Goal: Task Accomplishment & Management: Complete application form

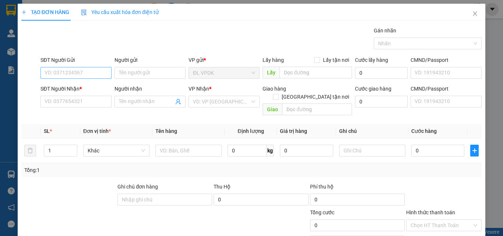
click at [76, 71] on input "SĐT Người Gửi" at bounding box center [75, 73] width 71 height 12
click at [56, 87] on div "0705682345 - HUY" at bounding box center [75, 88] width 61 height 8
type input "0705682345"
type input "HUY"
type input "0938312129"
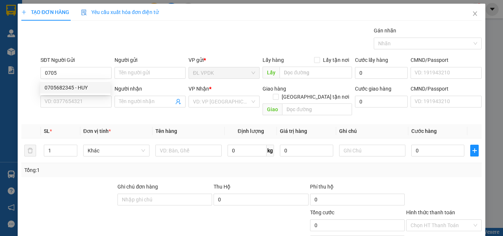
type input "[PERSON_NAME]"
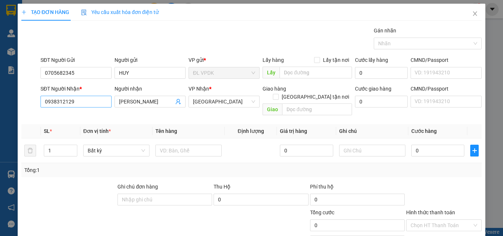
type input "0705682345"
click at [87, 101] on input "0938312129" at bounding box center [75, 102] width 71 height 12
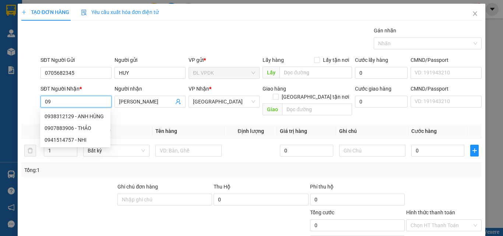
type input "0"
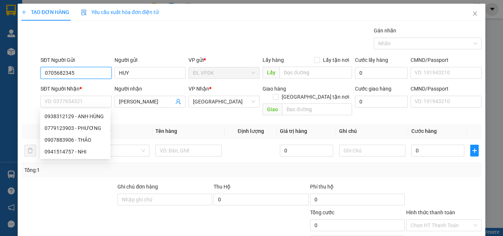
click at [79, 71] on input "0705682345" at bounding box center [75, 73] width 71 height 12
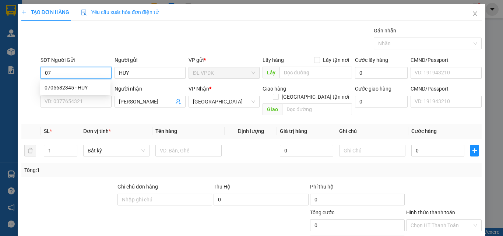
type input "0"
click at [69, 86] on div "0975079902 - TRUNG VỀ [GEOGRAPHIC_DATA][PERSON_NAME]" at bounding box center [119, 88] width 148 height 8
type input "0975079902"
type input "TRUNG VỀ [GEOGRAPHIC_DATA]"
type input "0975079902"
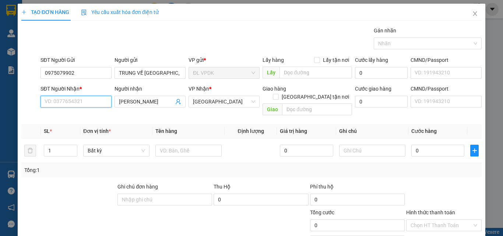
click at [87, 103] on input "SĐT Người Nhận *" at bounding box center [75, 102] width 71 height 12
click at [62, 115] on div "0984738137 - PHONG" at bounding box center [75, 116] width 61 height 8
type input "0984738137"
type input "PHONG"
type input "0984738137"
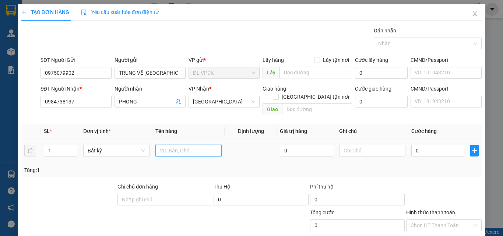
click at [162, 145] on input "text" at bounding box center [188, 151] width 66 height 12
type input "1 PB 8260K"
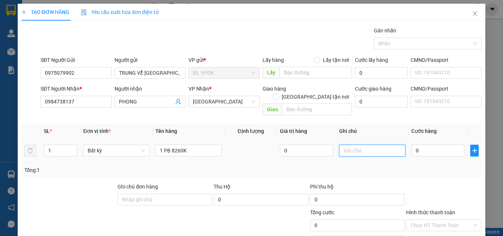
click at [339, 145] on input "text" at bounding box center [372, 151] width 66 height 12
type input "TIỀN MẶT"
click at [411, 145] on input "0" at bounding box center [437, 151] width 53 height 12
type input "8"
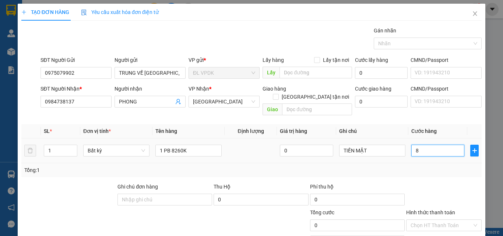
type input "8"
type input "80"
type input "80.000"
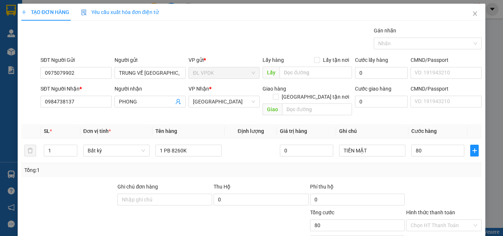
type input "80.000"
click at [441, 209] on label "Hình thức thanh toán" at bounding box center [430, 212] width 49 height 6
click at [441, 220] on input "Hình thức thanh toán" at bounding box center [440, 225] width 61 height 11
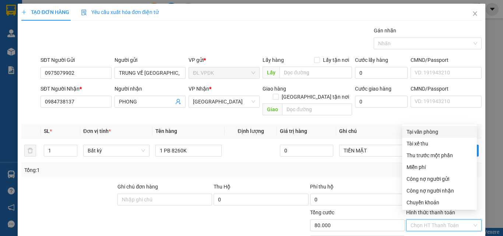
click at [420, 133] on div "Tại văn phòng" at bounding box center [439, 132] width 66 height 8
type input "0"
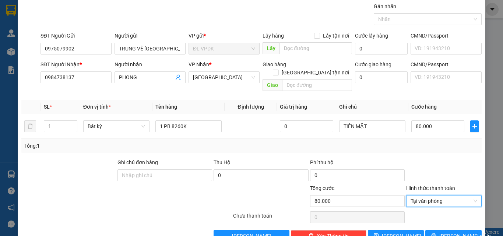
scroll to position [36, 0]
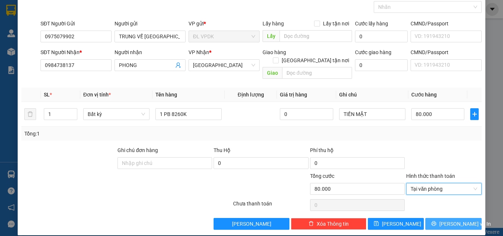
drag, startPoint x: 447, startPoint y: 213, endPoint x: 436, endPoint y: 202, distance: 15.4
click at [447, 220] on span "[PERSON_NAME] và In" at bounding box center [465, 224] width 52 height 8
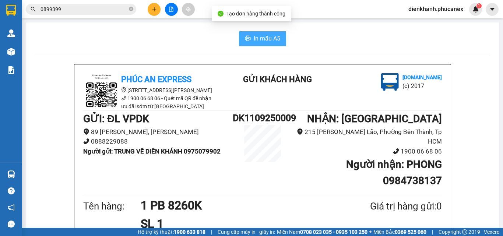
drag, startPoint x: 261, startPoint y: 38, endPoint x: 284, endPoint y: 78, distance: 46.0
click at [264, 45] on button "In mẫu A5" at bounding box center [262, 38] width 47 height 15
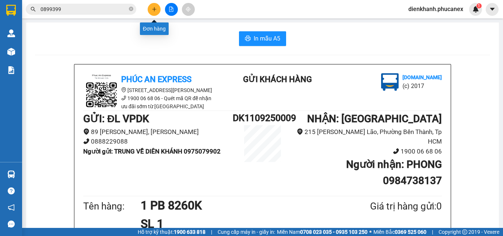
click at [156, 11] on icon "plus" at bounding box center [154, 9] width 5 height 5
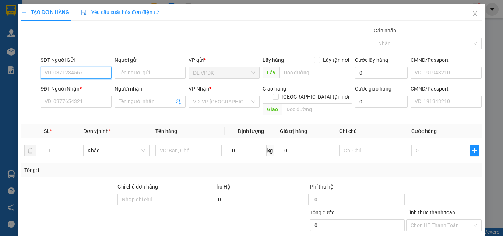
click at [103, 75] on input "SĐT Người Gửi" at bounding box center [75, 73] width 71 height 12
type input "0905209321"
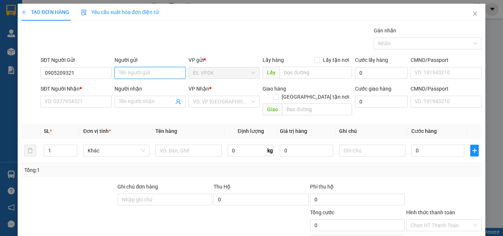
click at [118, 74] on input "Người gửi" at bounding box center [149, 73] width 71 height 12
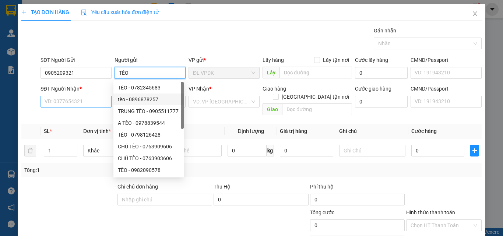
type input "TÈO"
click at [83, 104] on input "SĐT Người Nhận *" at bounding box center [75, 102] width 71 height 12
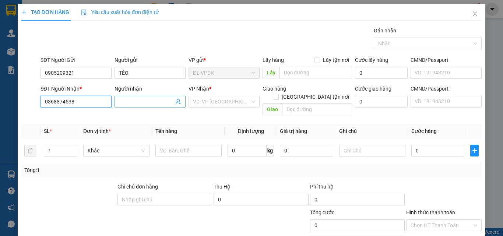
type input "0368874538"
click at [125, 101] on input "Người nhận" at bounding box center [146, 102] width 55 height 8
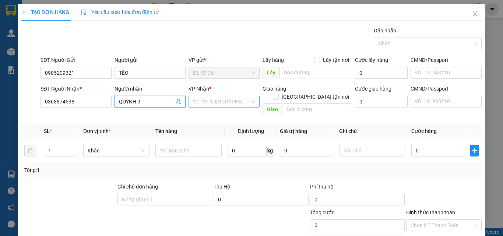
click at [202, 102] on input "search" at bounding box center [221, 101] width 57 height 11
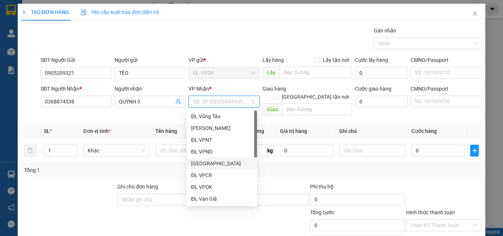
click at [202, 165] on div "[GEOGRAPHIC_DATA]" at bounding box center [221, 163] width 61 height 8
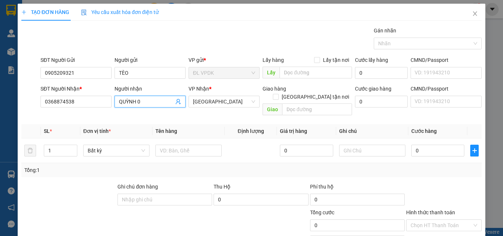
click at [148, 102] on input "QUỲNH 0" at bounding box center [146, 102] width 55 height 8
type input "QUỲNH 0935956299"
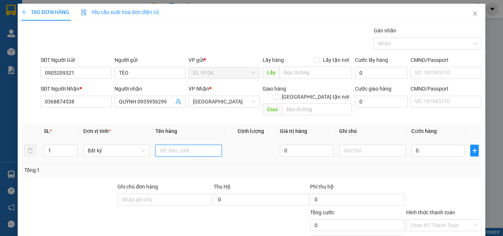
click at [165, 145] on input "text" at bounding box center [188, 151] width 66 height 12
type input "1 XE MÁY 79DB 03321"
click at [411, 145] on input "0" at bounding box center [437, 151] width 53 height 12
type input "4"
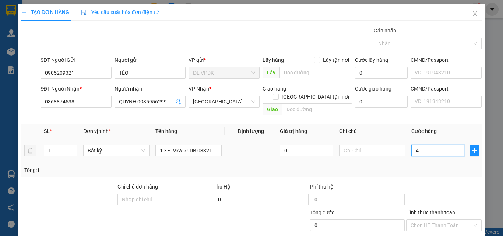
type input "4"
type input "45"
type input "450"
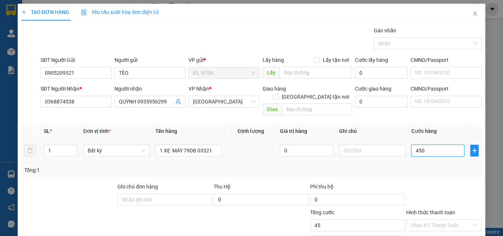
type input "450"
type input "450.000"
click at [433, 209] on label "Hình thức thanh toán" at bounding box center [430, 212] width 49 height 6
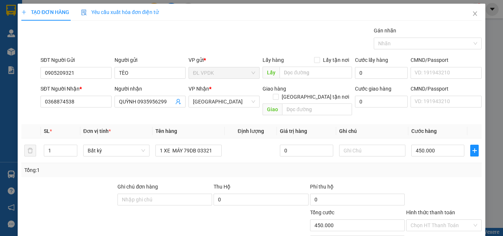
click at [433, 220] on input "Hình thức thanh toán" at bounding box center [440, 225] width 61 height 11
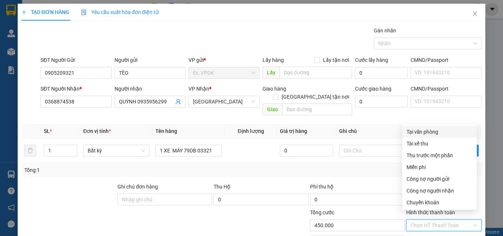
click at [420, 134] on div "Tại văn phòng" at bounding box center [439, 132] width 66 height 8
type input "0"
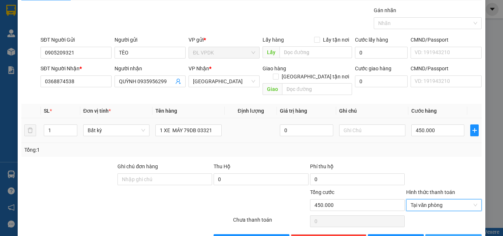
scroll to position [36, 0]
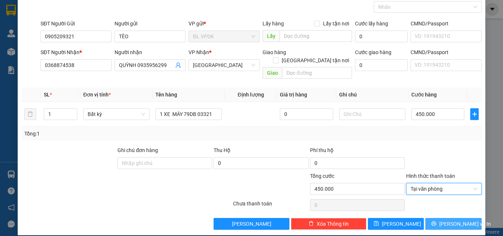
click at [454, 220] on span "[PERSON_NAME] và In" at bounding box center [465, 224] width 52 height 8
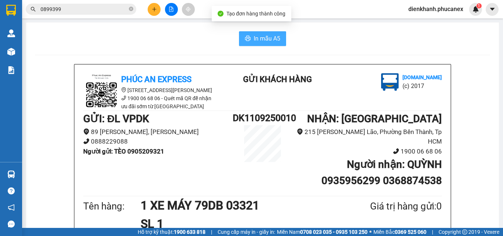
drag, startPoint x: 257, startPoint y: 38, endPoint x: 324, endPoint y: 116, distance: 102.8
click at [258, 40] on span "In mẫu A5" at bounding box center [267, 38] width 26 height 9
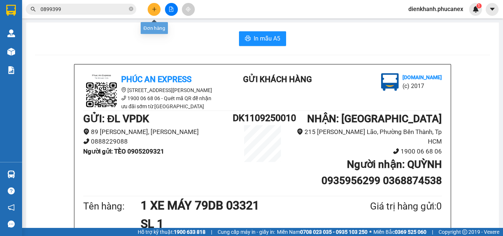
drag, startPoint x: 158, startPoint y: 13, endPoint x: 153, endPoint y: 11, distance: 5.3
click at [153, 11] on button at bounding box center [154, 9] width 13 height 13
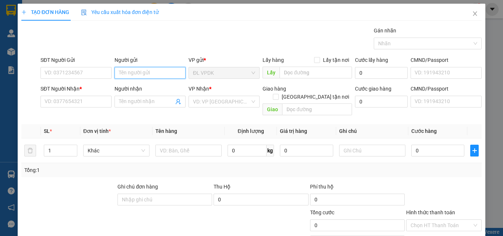
click at [121, 74] on input "Người gửi" at bounding box center [149, 73] width 71 height 12
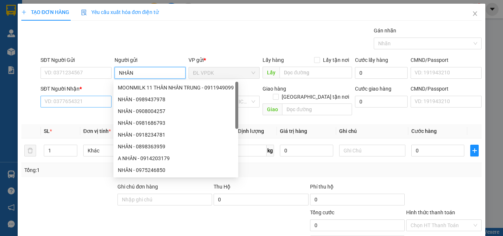
type input "NHÂN"
click at [60, 100] on input "SĐT Người Nhận *" at bounding box center [75, 102] width 71 height 12
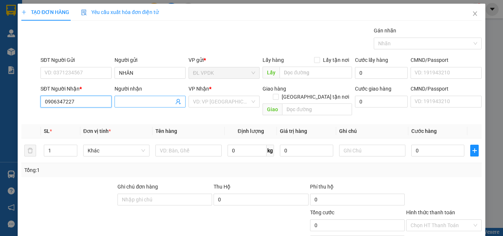
type input "0906347227"
click at [121, 102] on input "Người nhận" at bounding box center [146, 102] width 55 height 8
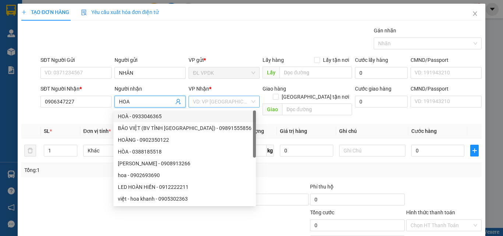
type input "HOA"
click at [195, 102] on input "search" at bounding box center [221, 101] width 57 height 11
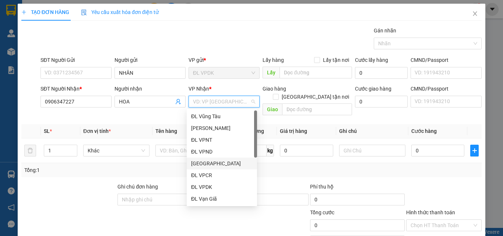
click at [206, 164] on div "[GEOGRAPHIC_DATA]" at bounding box center [221, 163] width 61 height 8
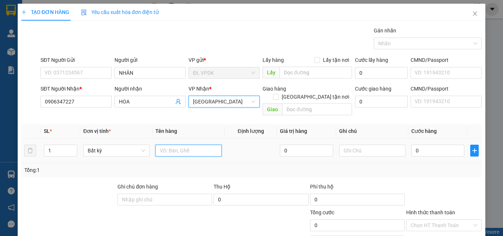
click at [163, 145] on input "text" at bounding box center [188, 151] width 66 height 12
type input "1TX"
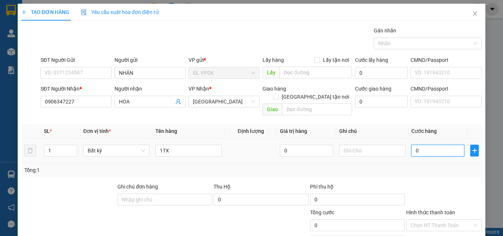
click at [411, 145] on input "0" at bounding box center [437, 151] width 53 height 12
type input "2"
type input "20"
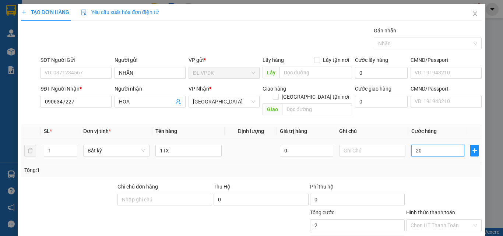
type input "20"
type input "20.000"
click at [442, 209] on label "Hình thức thanh toán" at bounding box center [430, 212] width 49 height 6
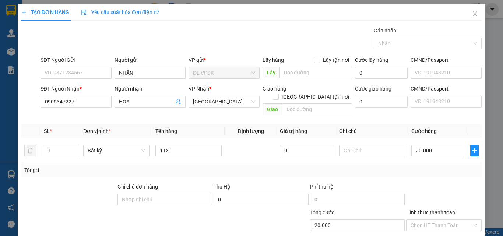
click at [442, 220] on input "Hình thức thanh toán" at bounding box center [440, 225] width 61 height 11
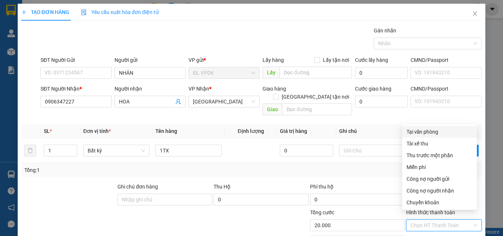
click at [436, 131] on div "Tại văn phòng" at bounding box center [439, 132] width 66 height 8
type input "0"
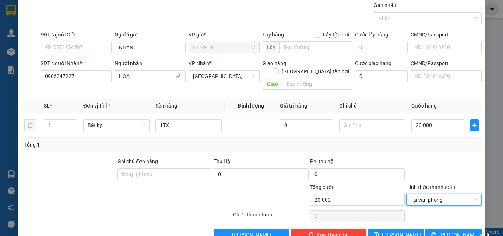
scroll to position [36, 0]
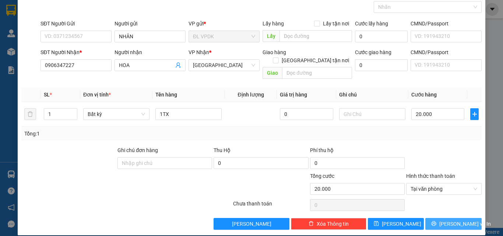
click at [455, 220] on span "[PERSON_NAME] và In" at bounding box center [465, 224] width 52 height 8
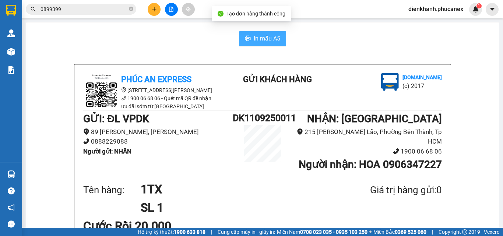
click at [265, 38] on span "In mẫu A5" at bounding box center [267, 38] width 26 height 9
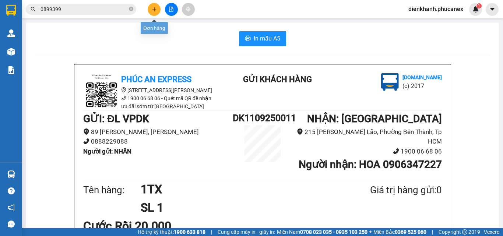
click at [153, 7] on icon "plus" at bounding box center [154, 9] width 5 height 5
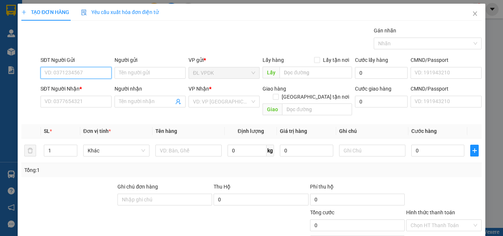
click at [103, 74] on input "SĐT Người Gửi" at bounding box center [75, 73] width 71 height 12
click at [54, 86] on div "0705682345 - HUY" at bounding box center [75, 88] width 61 height 8
type input "0705682345"
type input "HUY"
type input "0938312129"
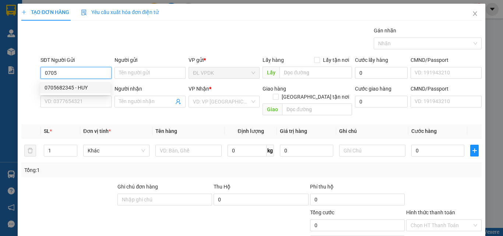
type input "[PERSON_NAME]"
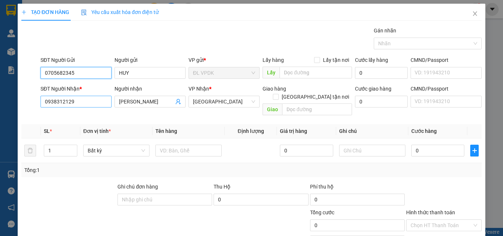
type input "0705682345"
click at [75, 104] on input "0938312129" at bounding box center [75, 102] width 71 height 12
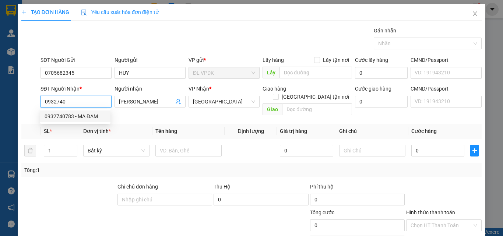
click at [61, 115] on div "0932740783 - MA ĐAM" at bounding box center [75, 116] width 61 height 8
type input "0932740783"
type input "MA ĐAM"
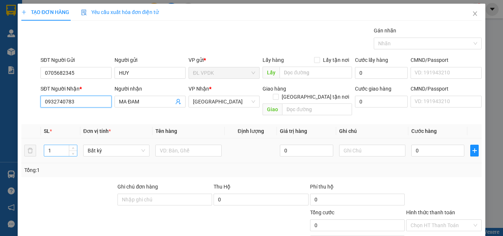
type input "0932740783"
click at [60, 145] on input "1" at bounding box center [60, 150] width 33 height 11
type input "20"
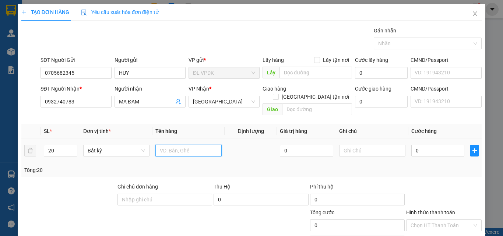
click at [162, 145] on input "text" at bounding box center [188, 151] width 66 height 12
type input "20 XÔ"
click at [411, 145] on input "0" at bounding box center [437, 151] width 53 height 12
type input "6"
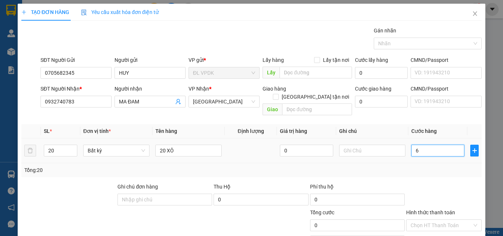
type input "6"
type input "60"
drag, startPoint x: 439, startPoint y: 205, endPoint x: 439, endPoint y: 200, distance: 4.4
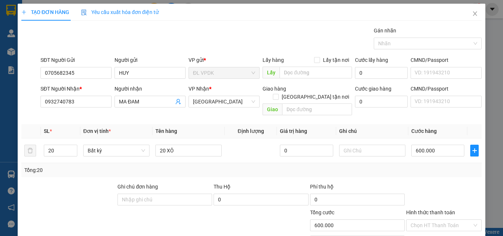
click at [439, 209] on label "Hình thức thanh toán" at bounding box center [430, 212] width 49 height 6
click at [439, 220] on input "Hình thức thanh toán" at bounding box center [440, 225] width 61 height 11
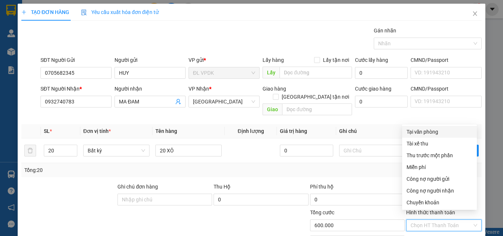
click at [426, 131] on div "Tại văn phòng" at bounding box center [439, 132] width 66 height 8
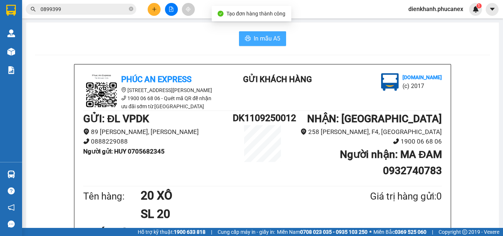
click at [268, 38] on span "In mẫu A5" at bounding box center [267, 38] width 26 height 9
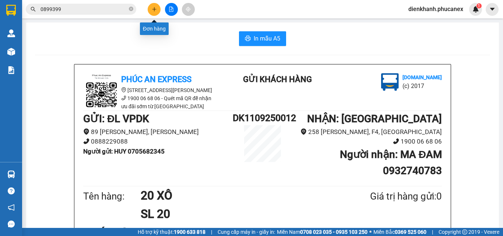
click at [153, 8] on icon "plus" at bounding box center [154, 9] width 5 height 5
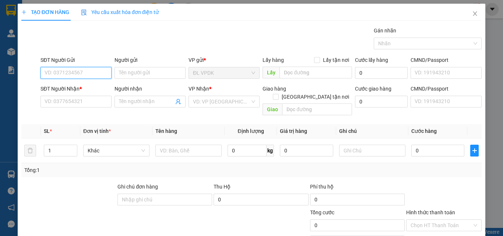
click at [89, 71] on input "SĐT Người Gửi" at bounding box center [75, 73] width 71 height 12
drag, startPoint x: 54, startPoint y: 87, endPoint x: 84, endPoint y: 107, distance: 36.3
click at [59, 92] on div "0705682345 - HUY" at bounding box center [75, 88] width 70 height 12
type input "0705682345"
type input "HUY"
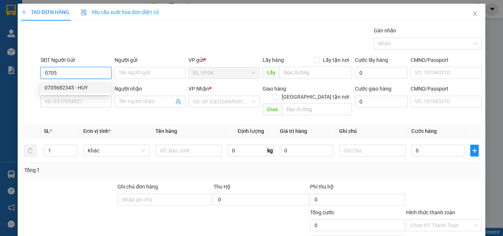
type input "0932740783"
type input "MA ĐAM"
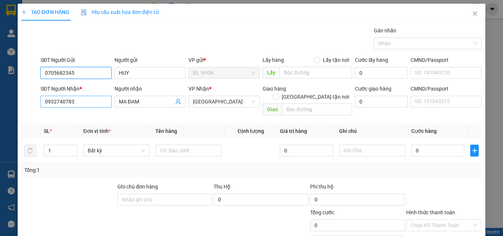
type input "0705682345"
click at [84, 105] on input "0932740783" at bounding box center [75, 102] width 71 height 12
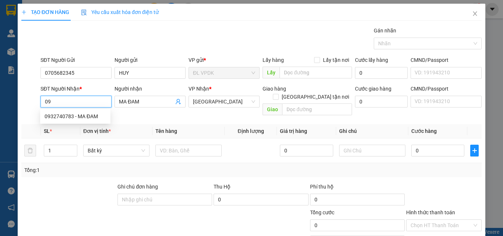
type input "0"
click at [62, 114] on div "0932772035 - XUÂN" at bounding box center [75, 116] width 61 height 8
type input "0932772035"
type input "XUÂN"
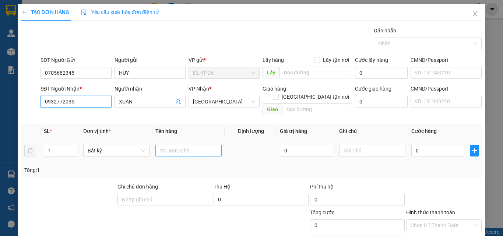
type input "0932772035"
click at [165, 145] on input "text" at bounding box center [188, 151] width 66 height 12
type input "1TX"
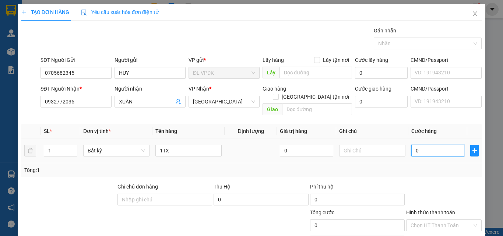
click at [411, 145] on input "0" at bounding box center [437, 151] width 53 height 12
type input "5"
type input "50"
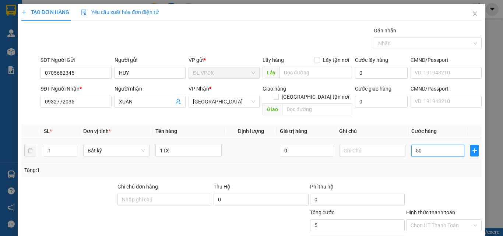
type input "50"
type input "50.000"
click at [432, 209] on label "Hình thức thanh toán" at bounding box center [430, 212] width 49 height 6
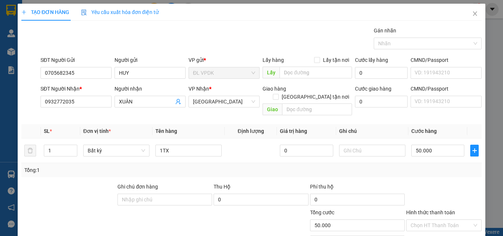
click at [432, 220] on input "Hình thức thanh toán" at bounding box center [440, 225] width 61 height 11
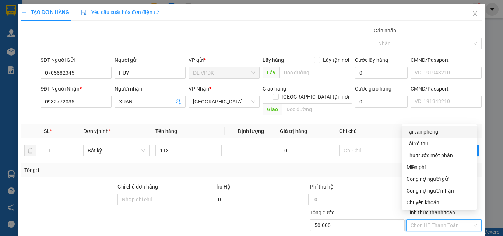
click at [422, 132] on div "Tại văn phòng" at bounding box center [439, 132] width 66 height 8
type input "0"
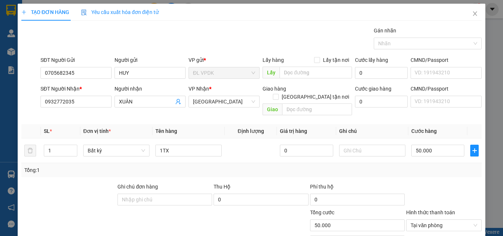
drag, startPoint x: 446, startPoint y: 211, endPoint x: 435, endPoint y: 194, distance: 20.8
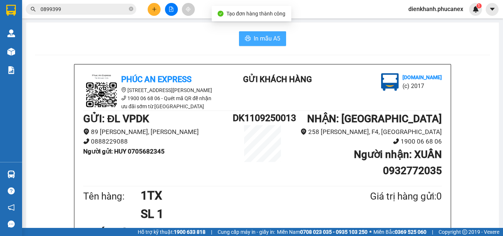
click at [263, 40] on span "In mẫu A5" at bounding box center [267, 38] width 26 height 9
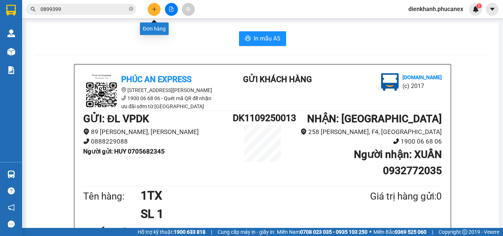
click at [152, 7] on icon "plus" at bounding box center [154, 9] width 5 height 5
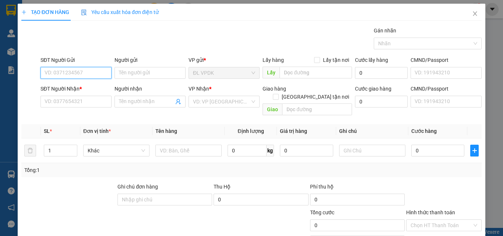
click at [92, 71] on input "SĐT Người Gửi" at bounding box center [75, 73] width 71 height 12
click at [66, 86] on div "0796662555 - LIÊN HƯƠNG" at bounding box center [78, 88] width 66 height 8
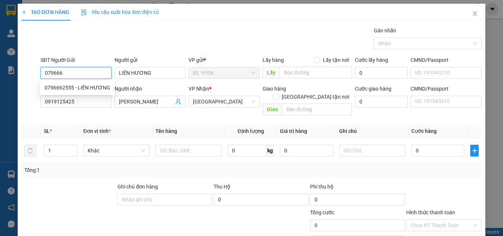
type input "0796662555"
type input "LIÊN HƯƠNG"
type input "0919125425"
type input "[PERSON_NAME]"
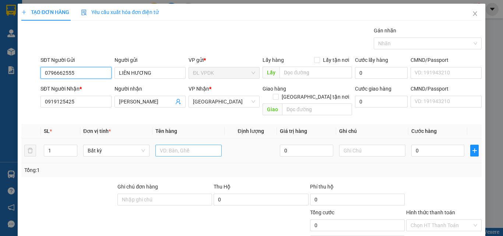
type input "0796662555"
click at [161, 145] on input "text" at bounding box center [188, 151] width 66 height 12
type input "1TG"
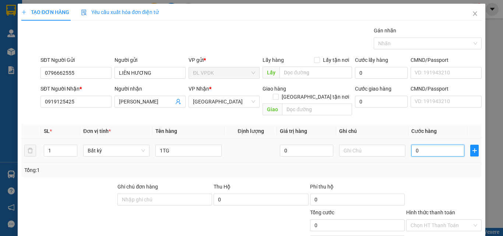
click at [411, 145] on input "0" at bounding box center [437, 151] width 53 height 12
type input "5"
type input "50"
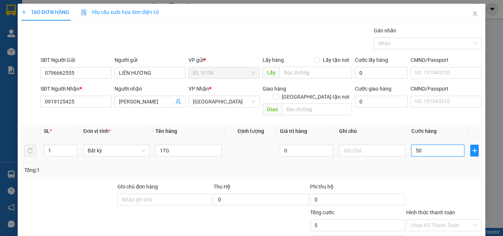
type input "50"
type input "50.000"
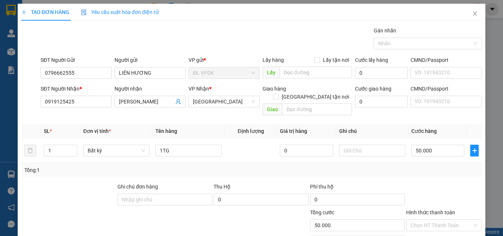
click at [429, 209] on label "Hình thức thanh toán" at bounding box center [430, 212] width 49 height 6
click at [429, 220] on input "Hình thức thanh toán" at bounding box center [440, 225] width 61 height 11
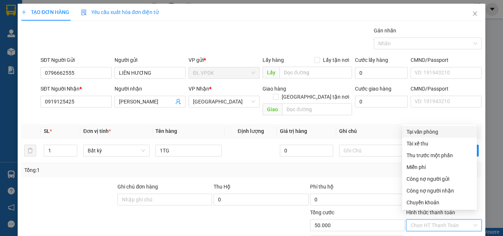
click at [423, 133] on div "Tại văn phòng" at bounding box center [439, 132] width 66 height 8
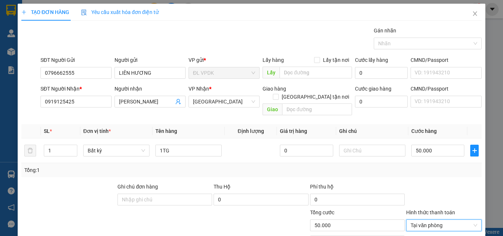
drag, startPoint x: 450, startPoint y: 212, endPoint x: 447, endPoint y: 207, distance: 5.8
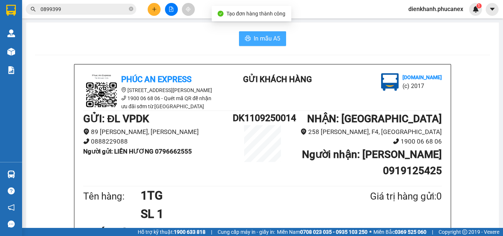
drag, startPoint x: 256, startPoint y: 35, endPoint x: 261, endPoint y: 45, distance: 11.5
click at [256, 36] on span "In mẫu A5" at bounding box center [267, 38] width 26 height 9
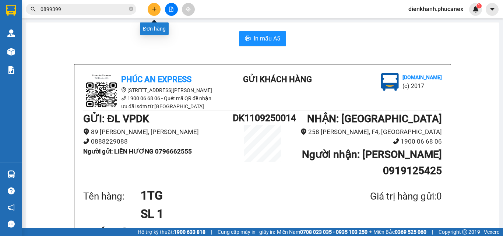
click at [150, 8] on button at bounding box center [154, 9] width 13 height 13
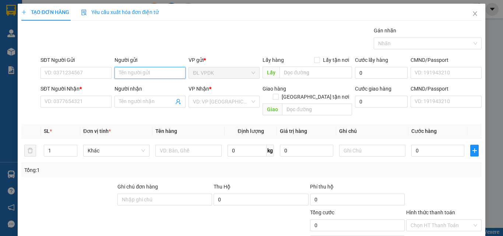
click at [123, 72] on input "Người gửi" at bounding box center [149, 73] width 71 height 12
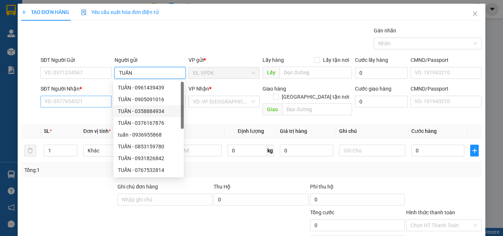
type input "TUẤN"
click at [76, 100] on input "SĐT Người Nhận *" at bounding box center [75, 102] width 71 height 12
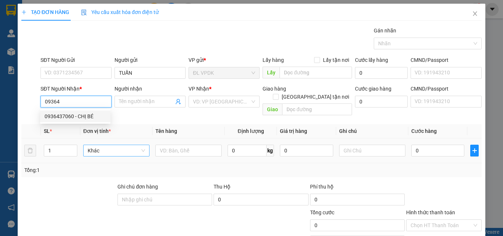
drag, startPoint x: 58, startPoint y: 115, endPoint x: 143, endPoint y: 142, distance: 89.4
click at [60, 115] on div "0936437060 - CHỊ BÉ" at bounding box center [75, 116] width 61 height 8
type input "0936437060"
type input "CHỊ BÉ"
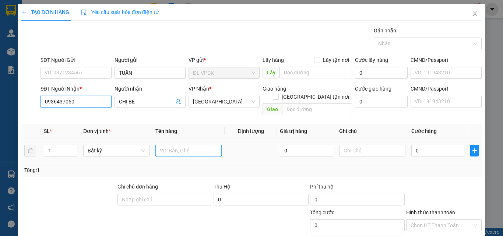
type input "0936437060"
click at [163, 145] on input "text" at bounding box center [188, 151] width 66 height 12
type input "1TG"
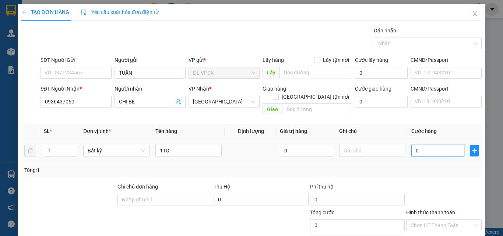
click at [411, 145] on input "0" at bounding box center [437, 151] width 53 height 12
type input "3"
type input "30"
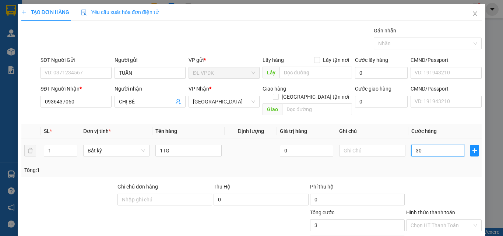
type input "30"
type input "30.000"
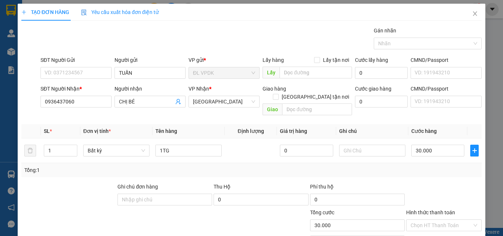
drag, startPoint x: 431, startPoint y: 202, endPoint x: 428, endPoint y: 164, distance: 37.6
click at [431, 197] on form "Ghi chú đơn hàng Thu Hộ 0 Phí thu hộ 0 Tổng cước 30.000 Hình thức thanh toán Ch…" at bounding box center [251, 209] width 460 height 52
click at [441, 209] on label "Hình thức thanh toán" at bounding box center [430, 212] width 49 height 6
click at [441, 220] on input "Hình thức thanh toán" at bounding box center [440, 225] width 61 height 11
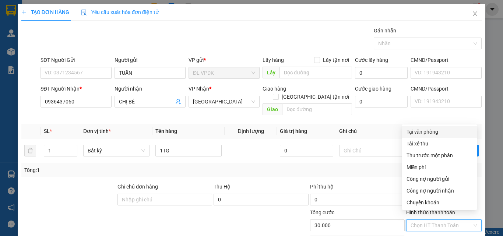
click at [420, 135] on div "Tại văn phòng" at bounding box center [439, 132] width 66 height 8
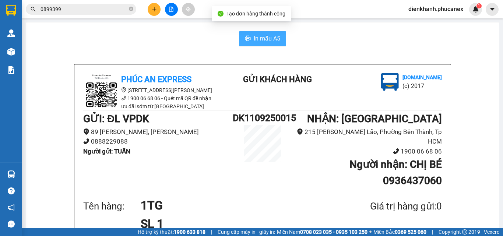
drag, startPoint x: 266, startPoint y: 39, endPoint x: 291, endPoint y: 85, distance: 52.0
click at [269, 42] on span "In mẫu A5" at bounding box center [267, 38] width 26 height 9
